Goal: Transaction & Acquisition: Purchase product/service

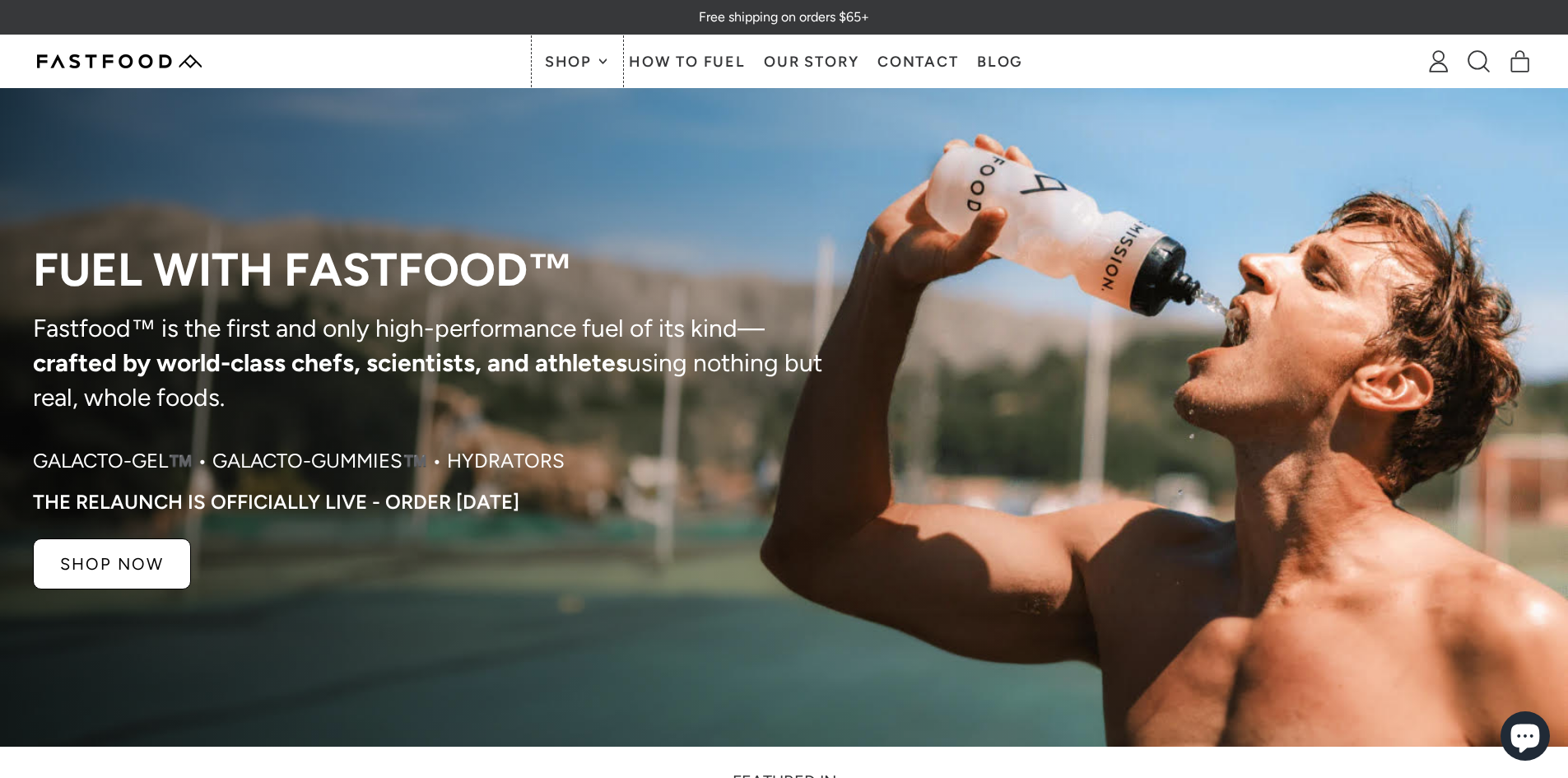
click at [601, 59] on icon at bounding box center [603, 61] width 8 height 8
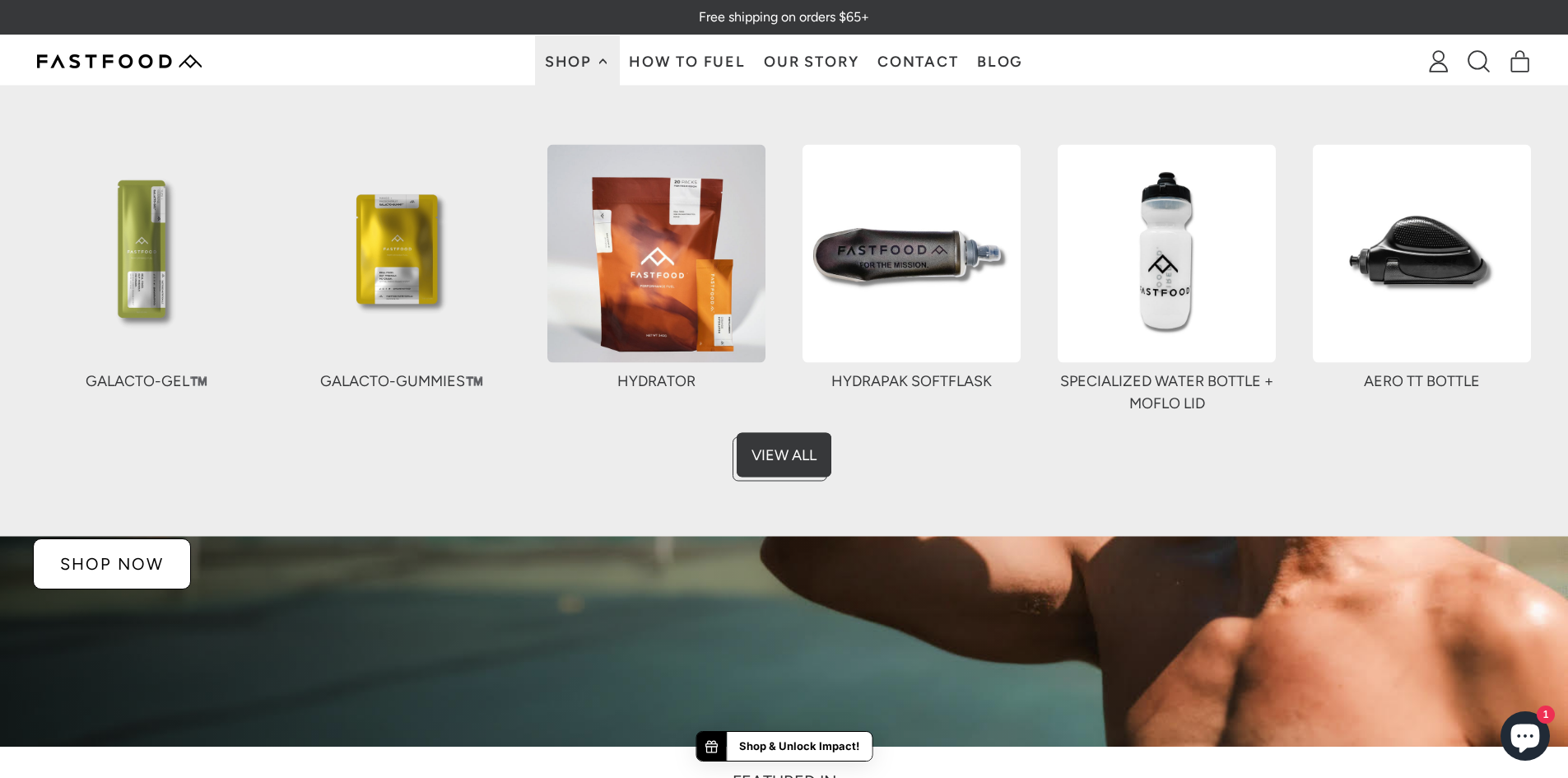
click at [430, 298] on img at bounding box center [401, 253] width 218 height 218
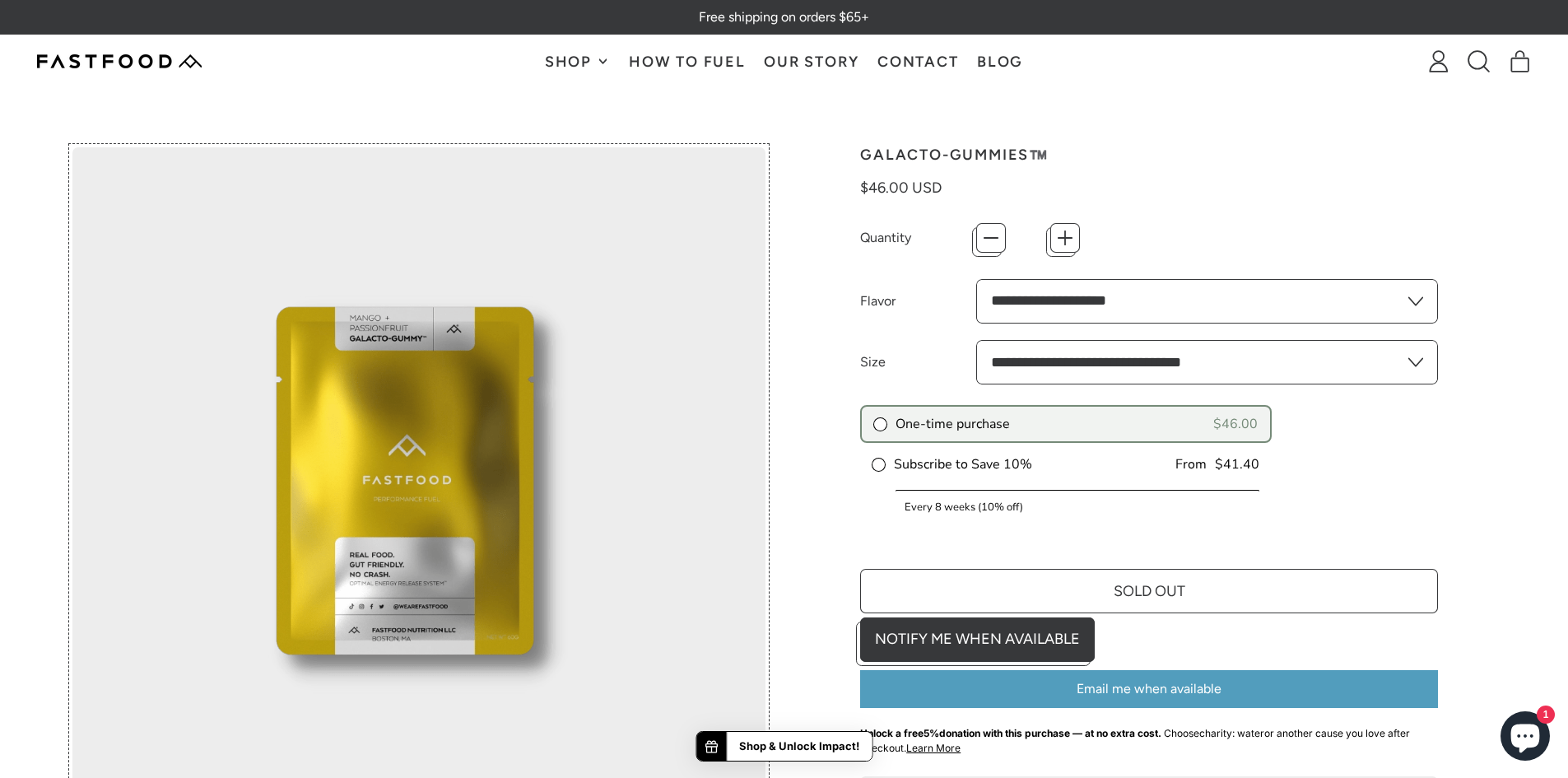
click at [432, 427] on img at bounding box center [419, 494] width 694 height 694
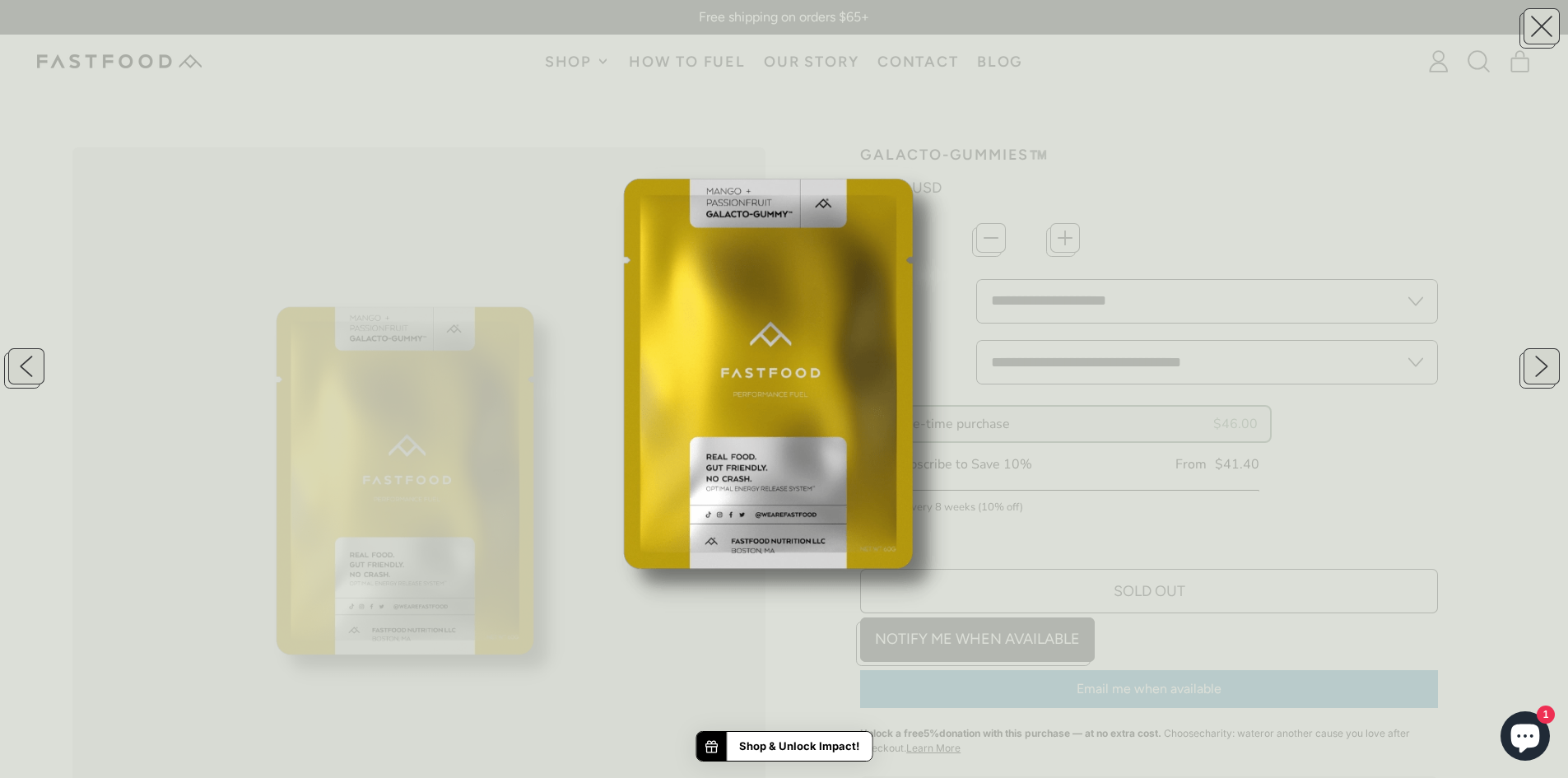
click at [752, 361] on img at bounding box center [784, 389] width 778 height 778
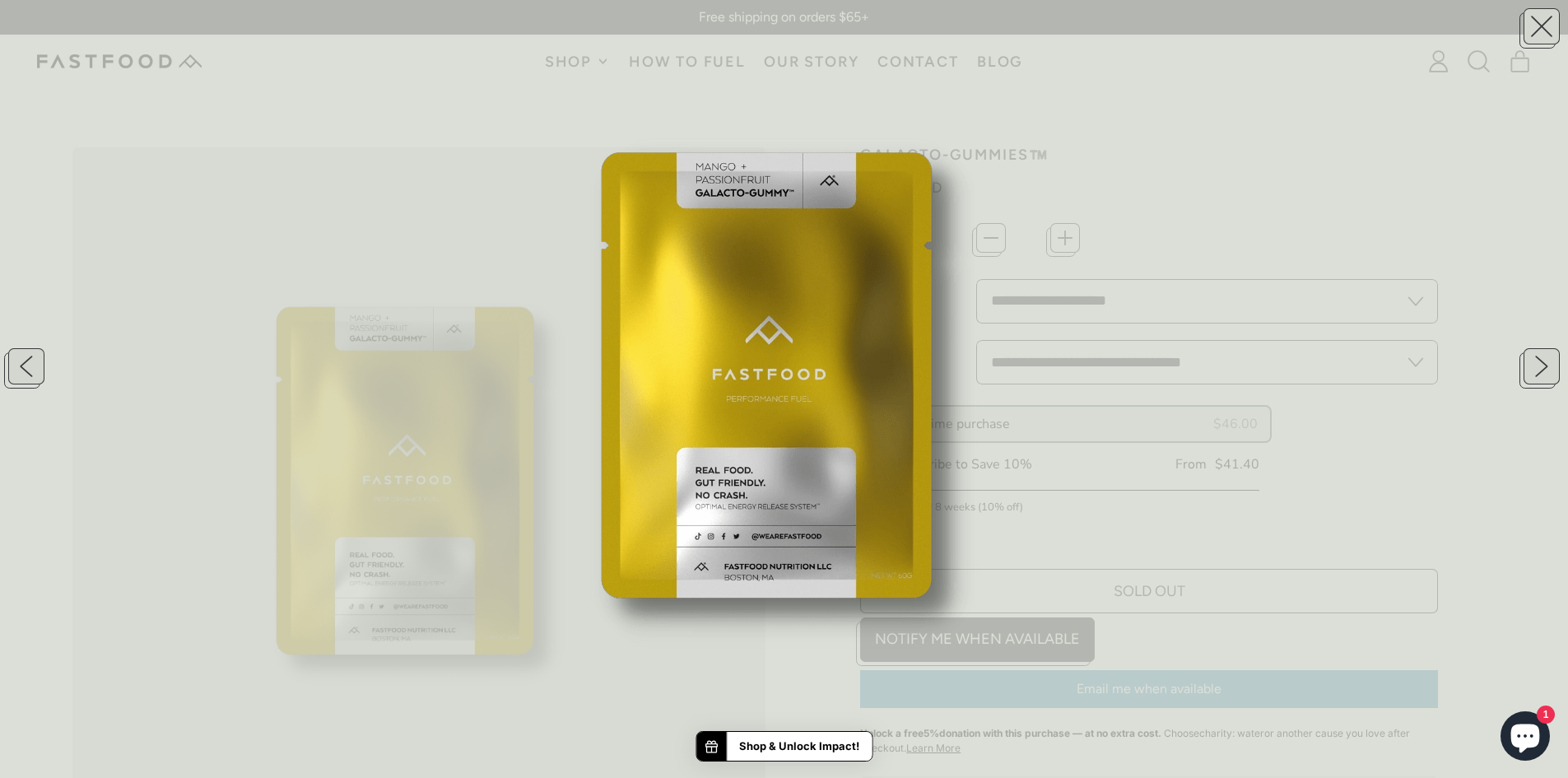
click at [808, 118] on img at bounding box center [784, 393] width 889 height 889
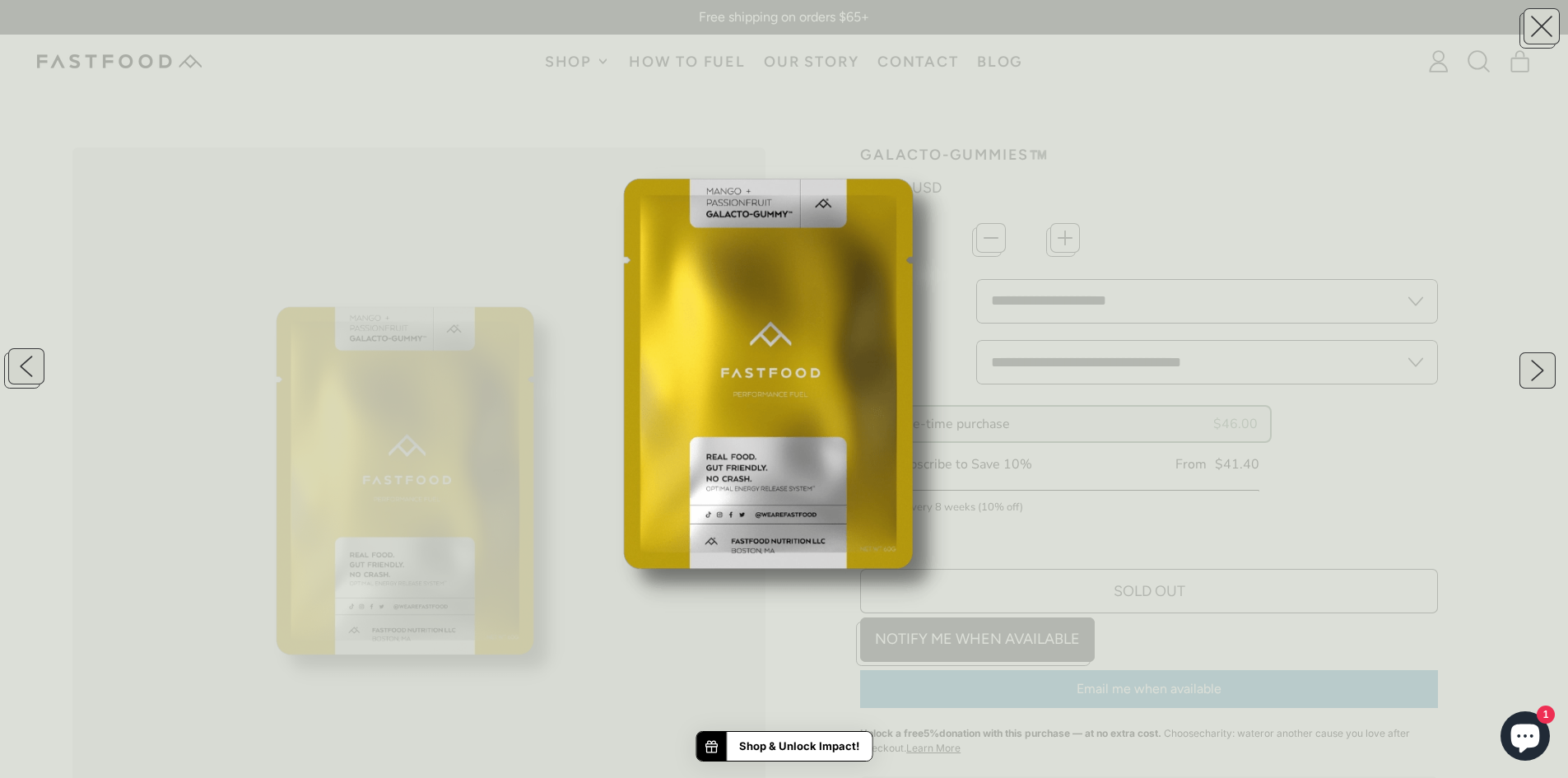
click at [1535, 359] on button "button" at bounding box center [1542, 366] width 37 height 37
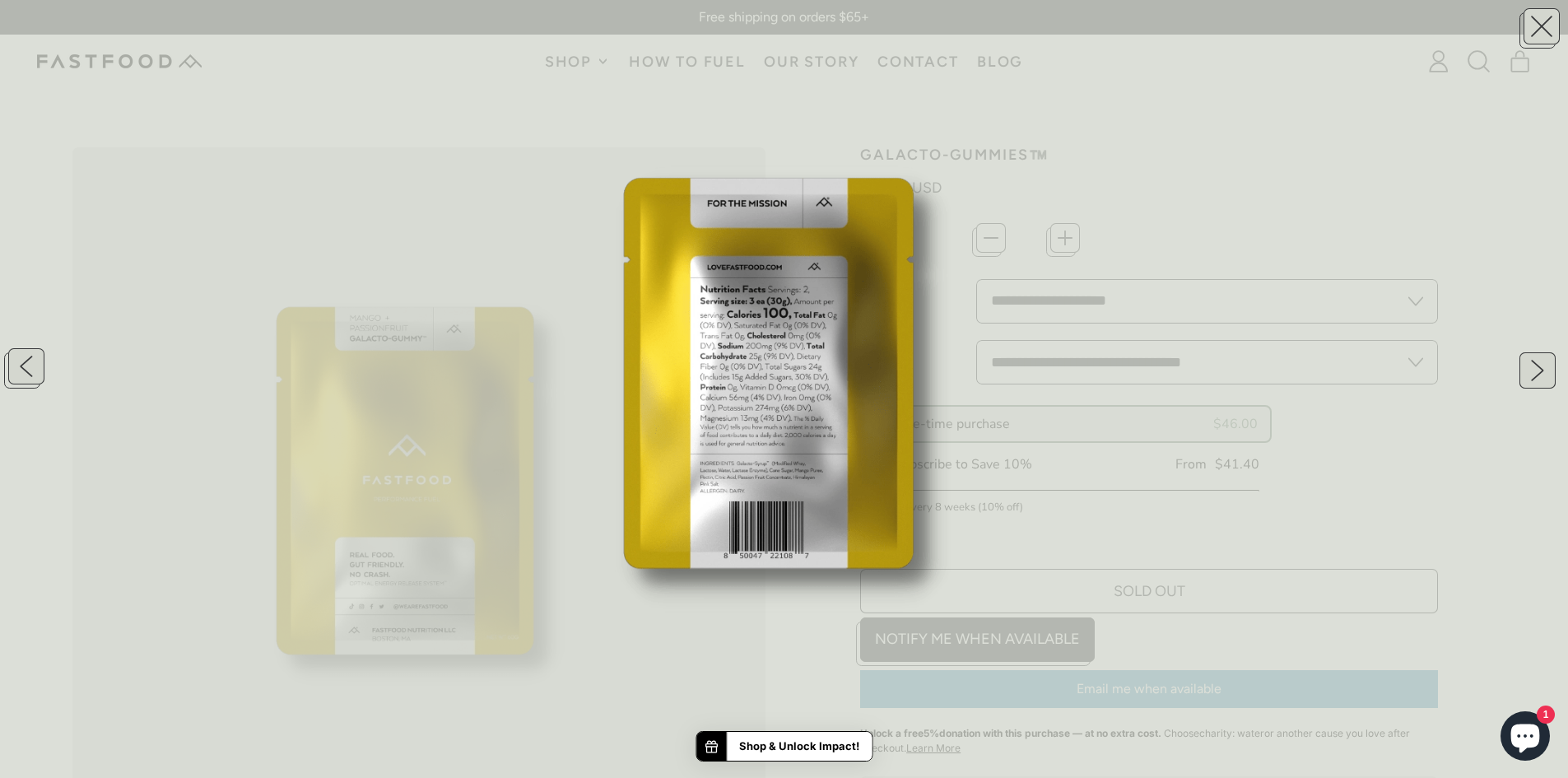
click at [1535, 359] on button "button" at bounding box center [1542, 366] width 37 height 37
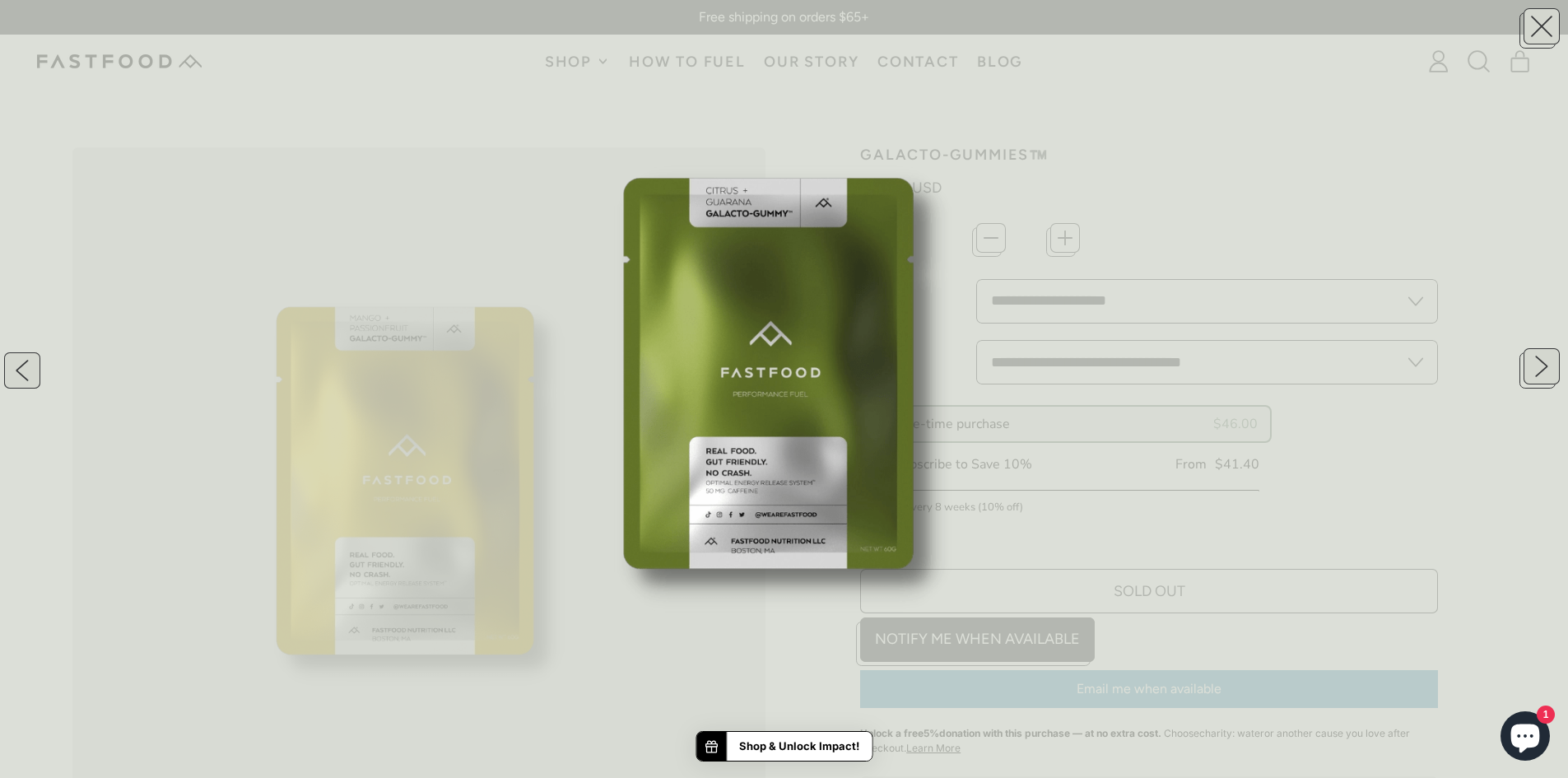
click at [23, 367] on button "button" at bounding box center [26, 366] width 37 height 37
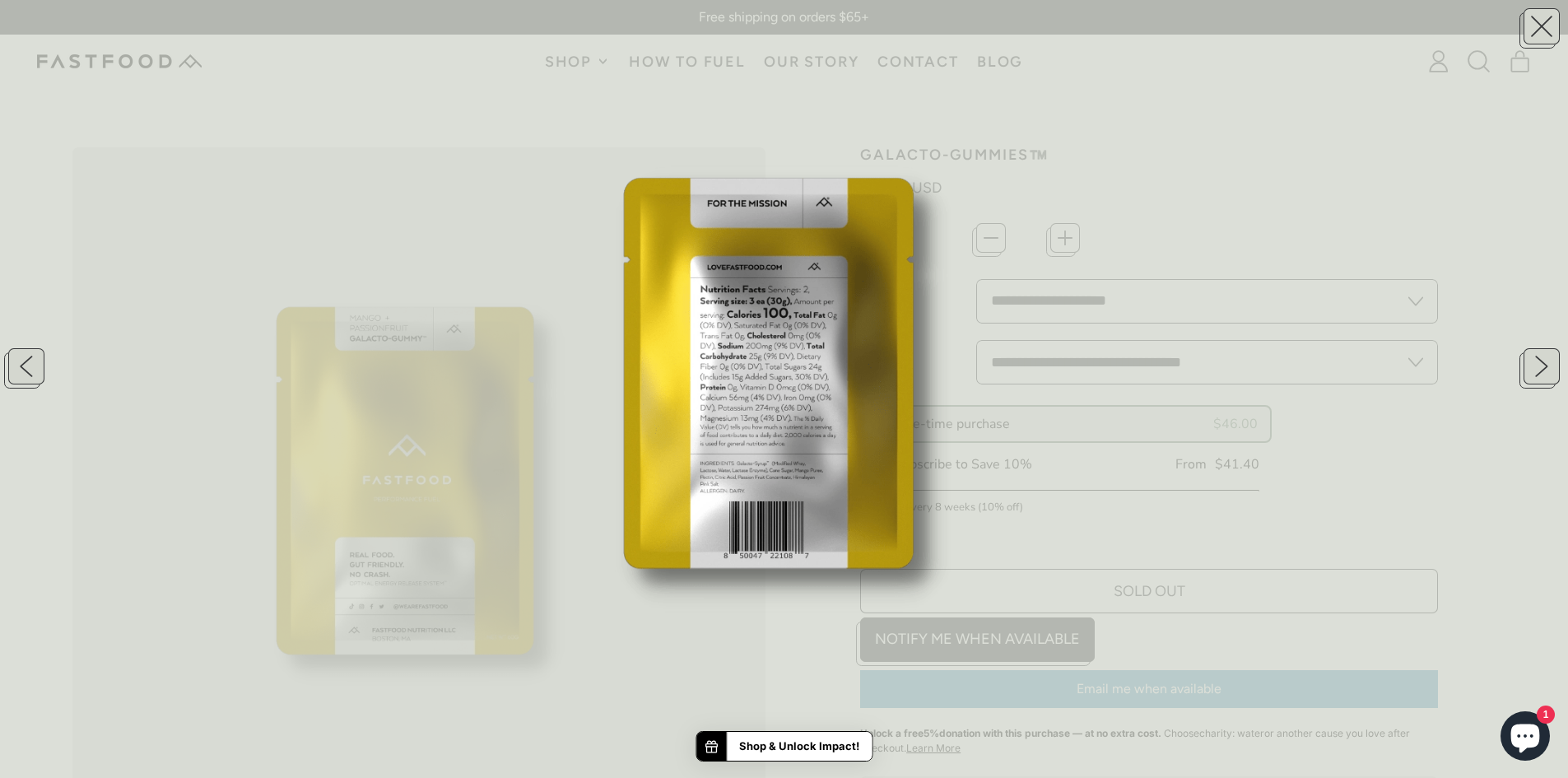
click at [750, 475] on img at bounding box center [784, 389] width 778 height 778
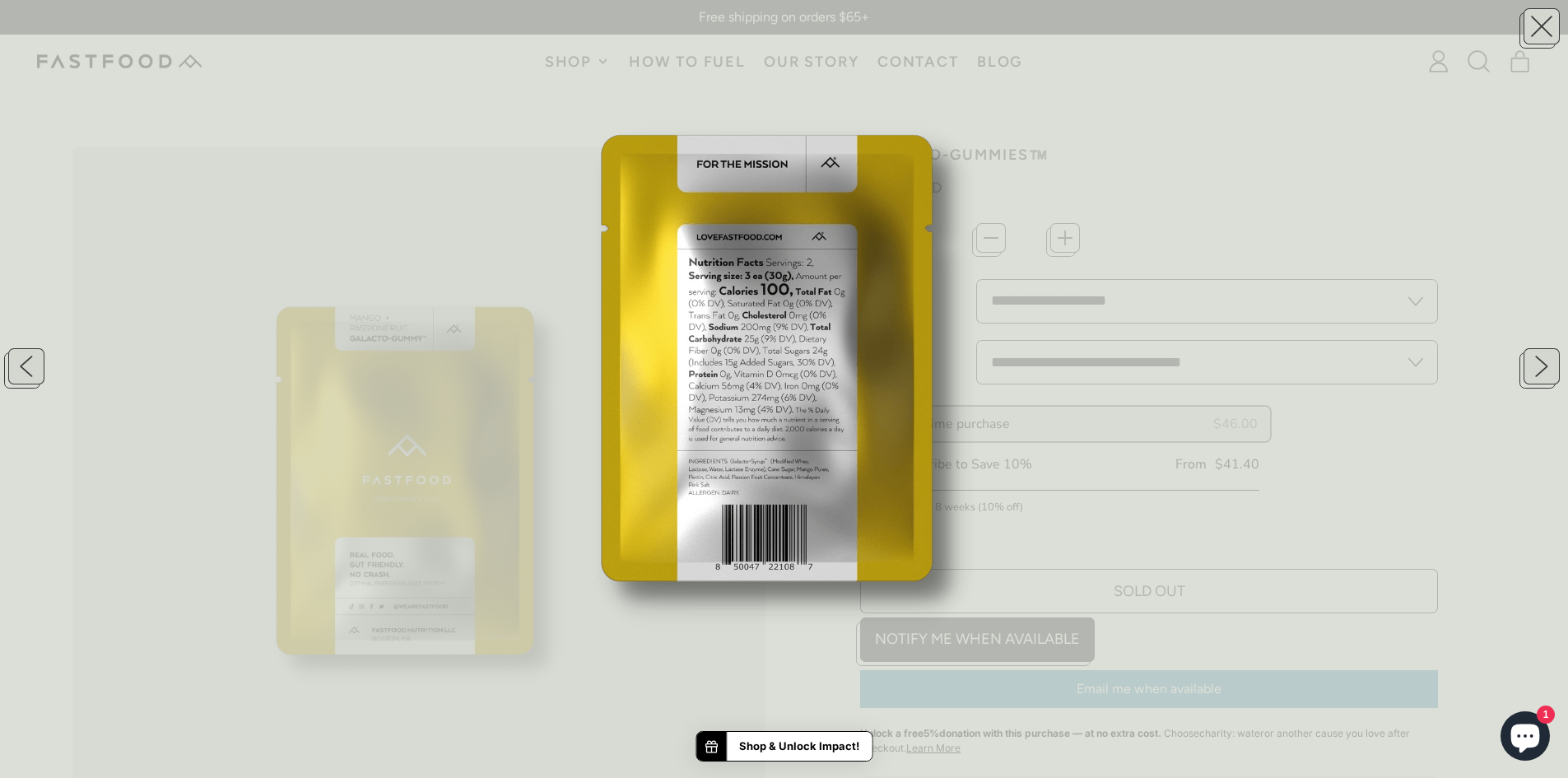
click at [814, 646] on img at bounding box center [784, 376] width 889 height 889
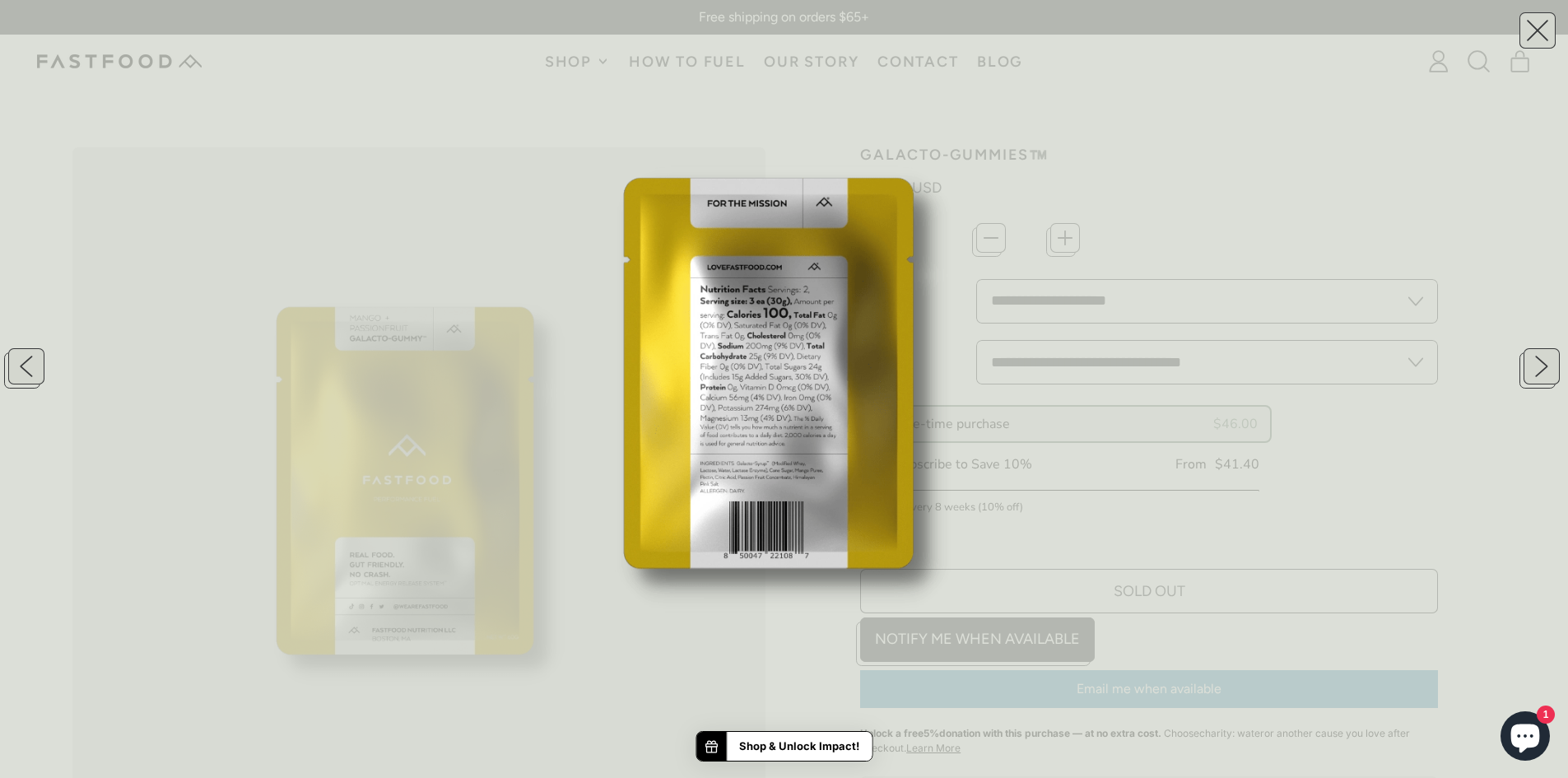
click at [1534, 23] on button "button" at bounding box center [1542, 26] width 37 height 37
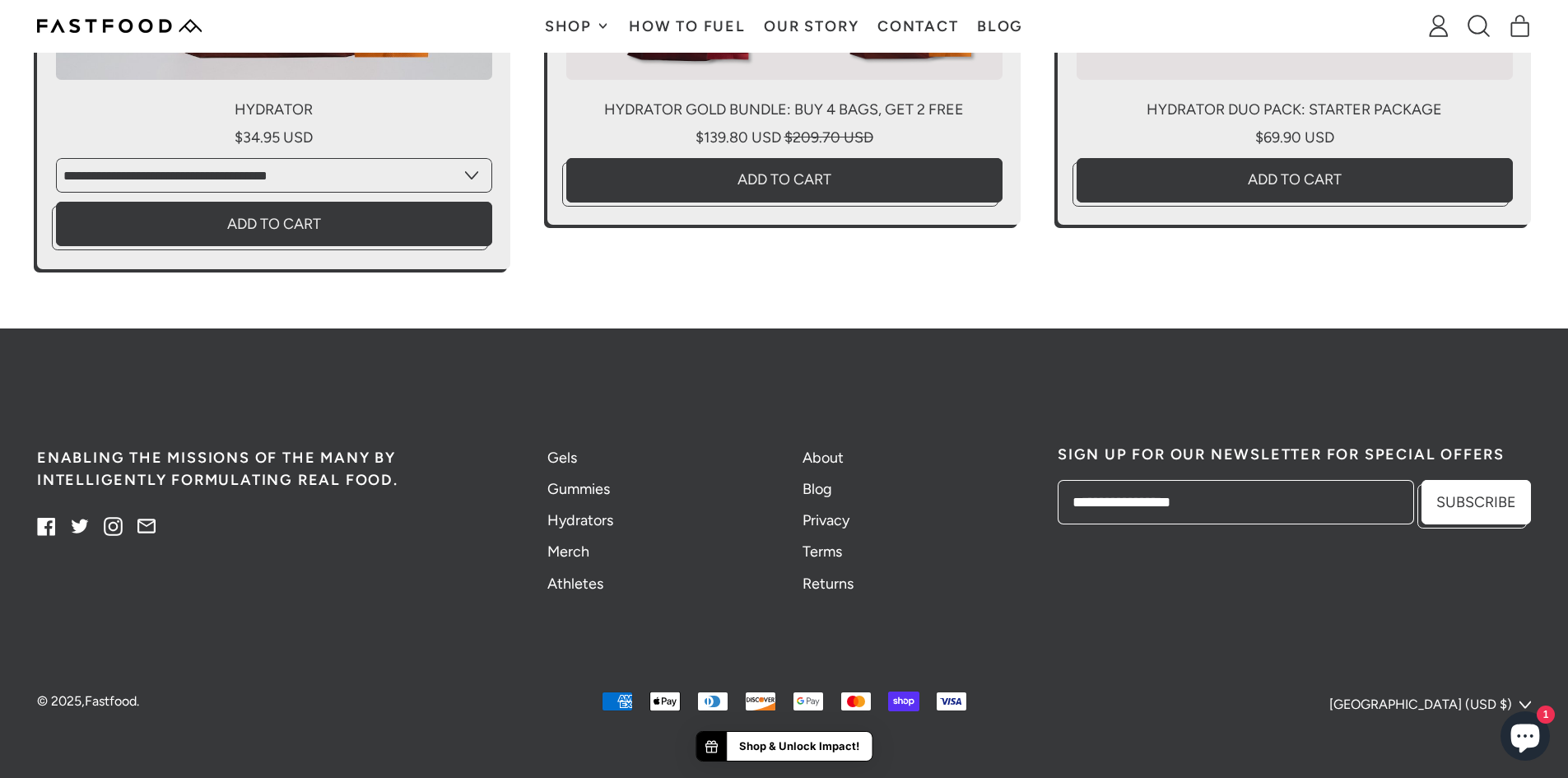
scroll to position [4444, 0]
click at [43, 529] on icon at bounding box center [45, 526] width 17 height 17
